Goal: Entertainment & Leisure: Consume media (video, audio)

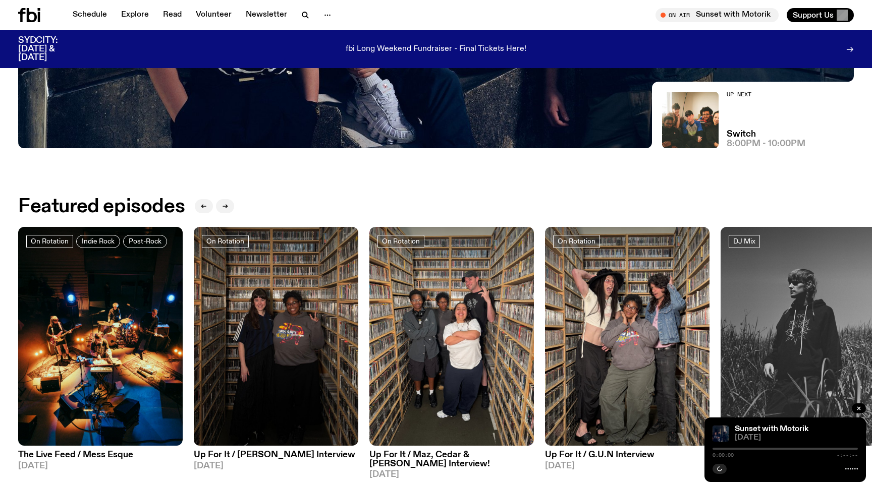
scroll to position [265, 0]
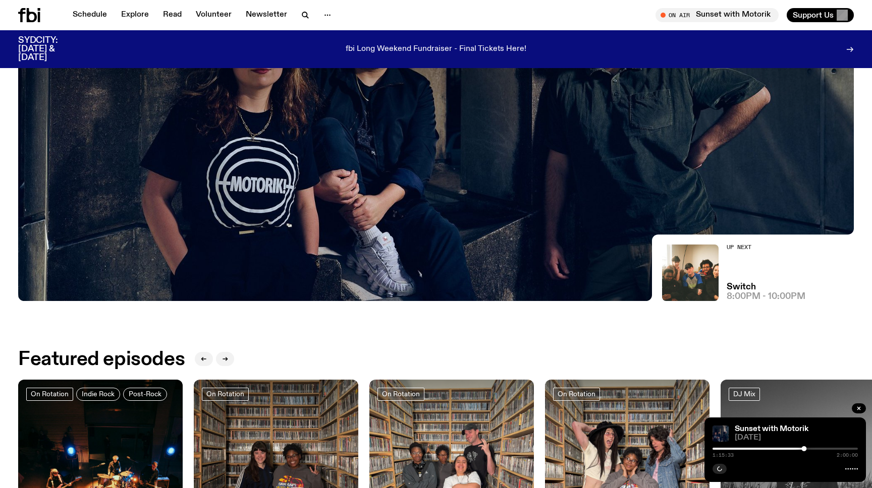
click at [579, 246] on img at bounding box center [435, 66] width 835 height 470
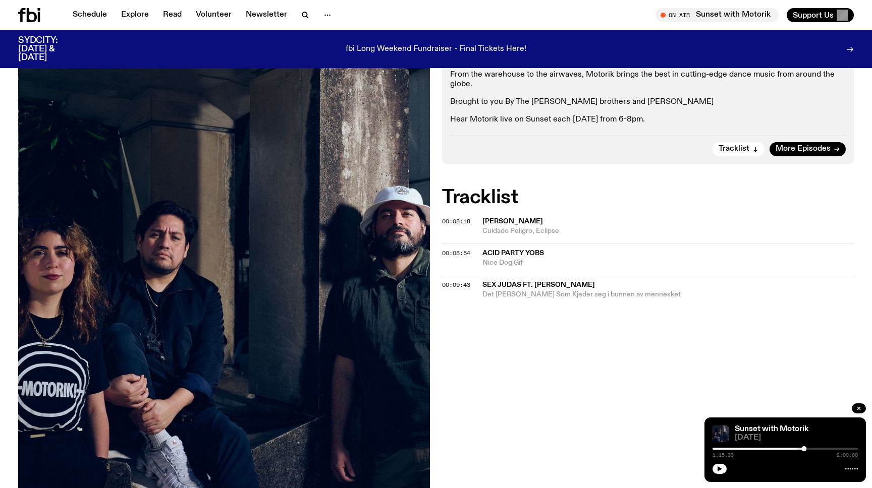
scroll to position [227, 0]
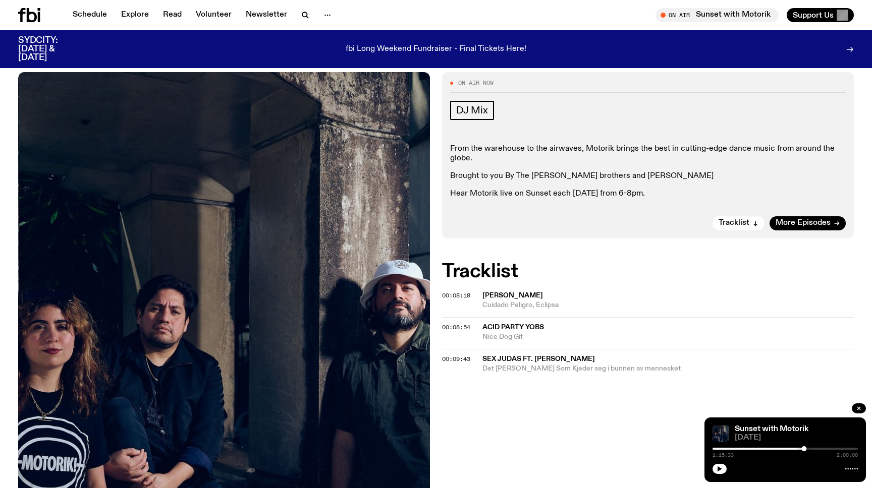
scroll to position [136, 0]
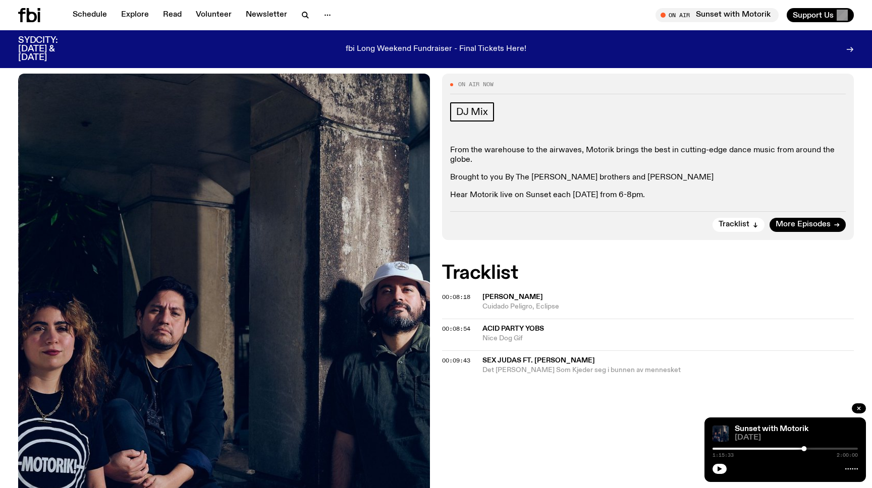
scroll to position [131, 0]
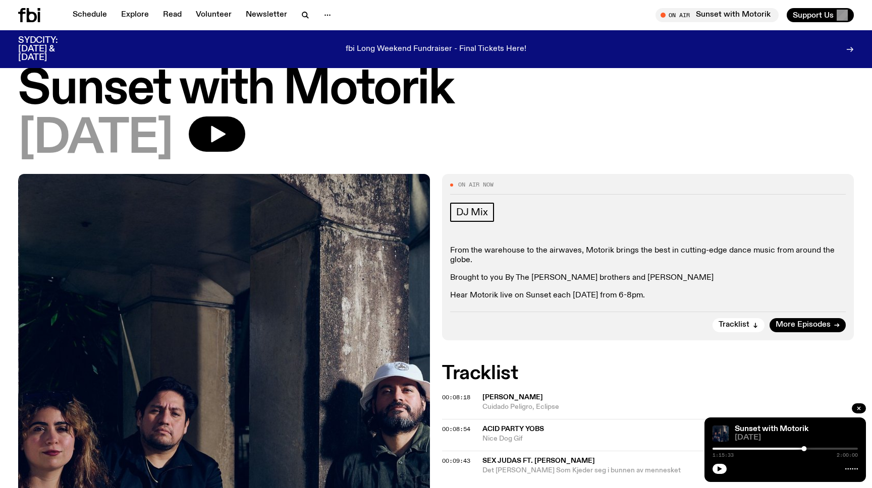
scroll to position [50, 0]
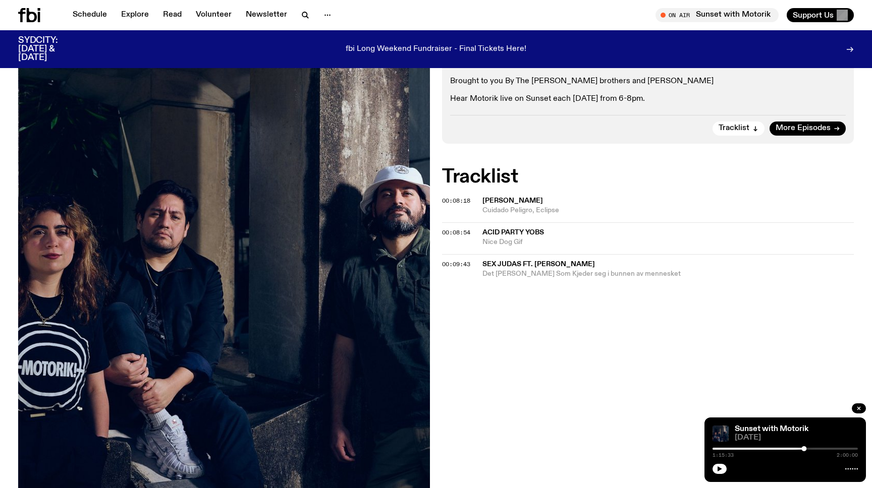
scroll to position [234, 0]
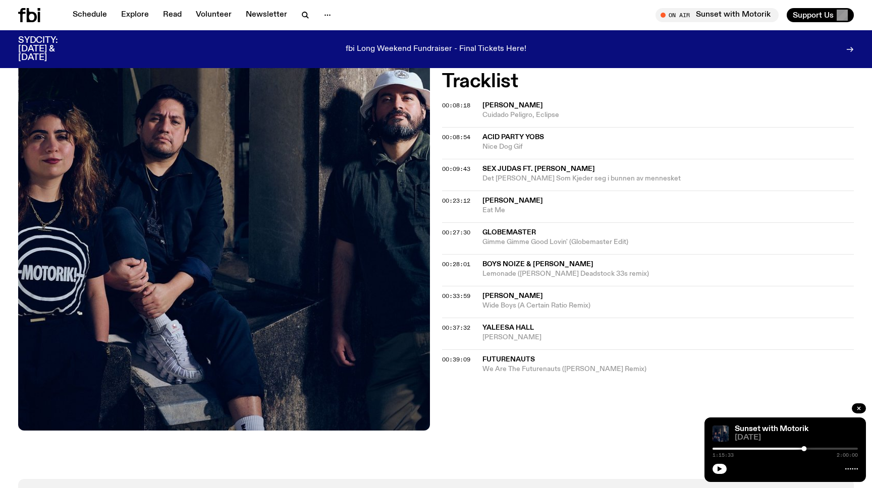
scroll to position [302, 0]
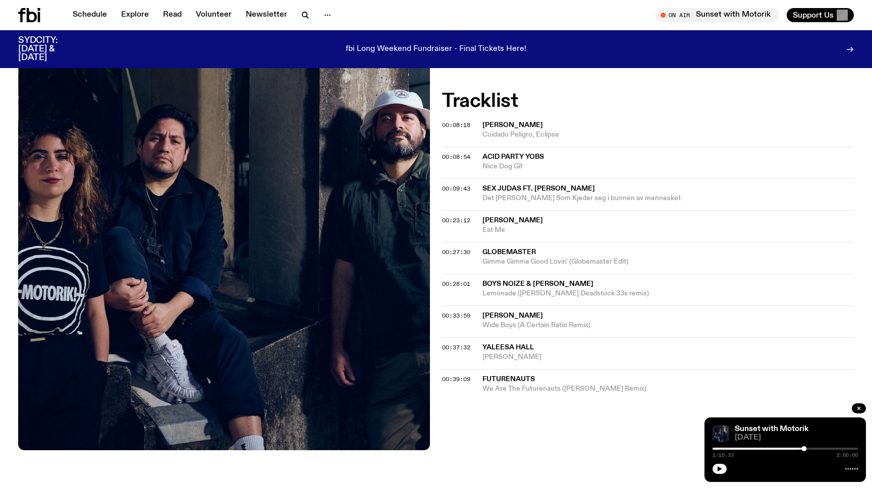
click at [422, 47] on p "fbi Long Weekend Fundraiser - Final Tickets Here!" at bounding box center [436, 49] width 181 height 9
